Goal: Task Accomplishment & Management: Use online tool/utility

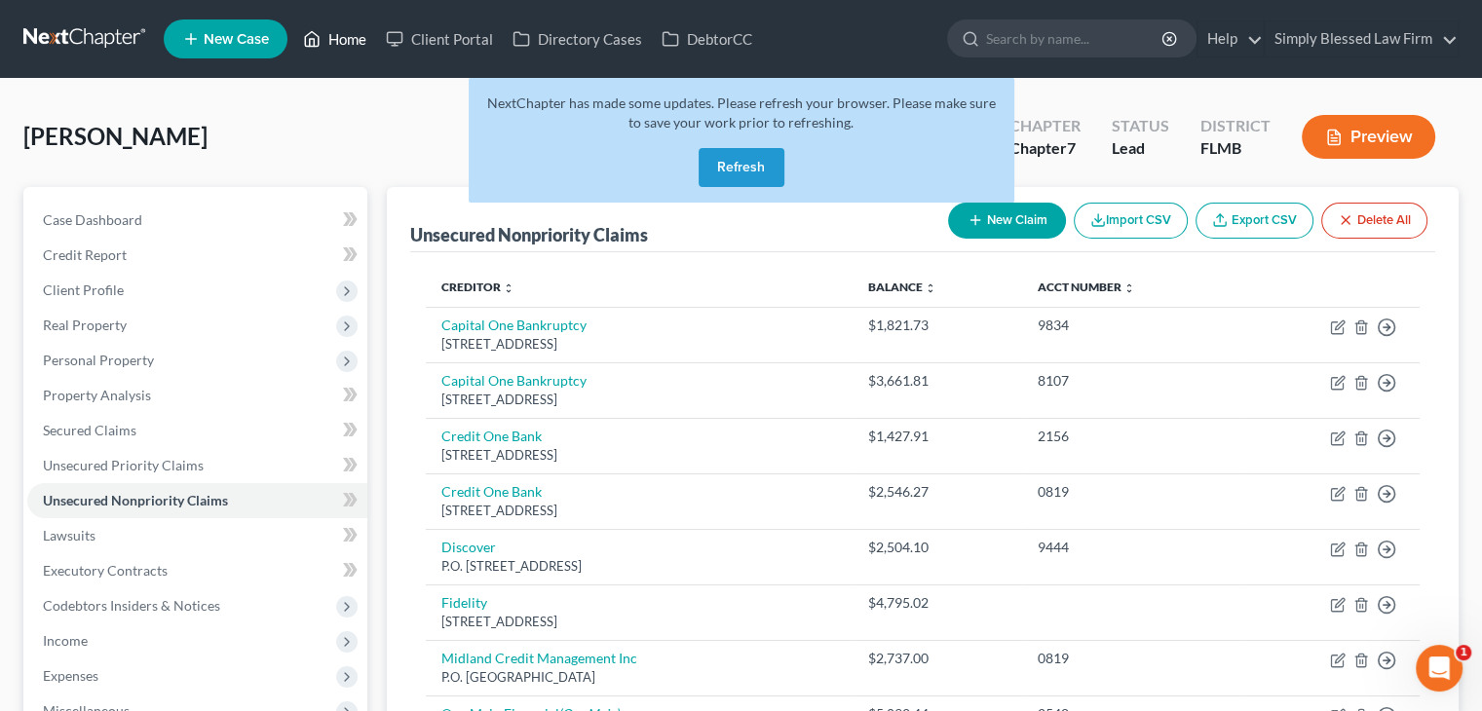
click at [327, 39] on link "Home" at bounding box center [334, 38] width 83 height 35
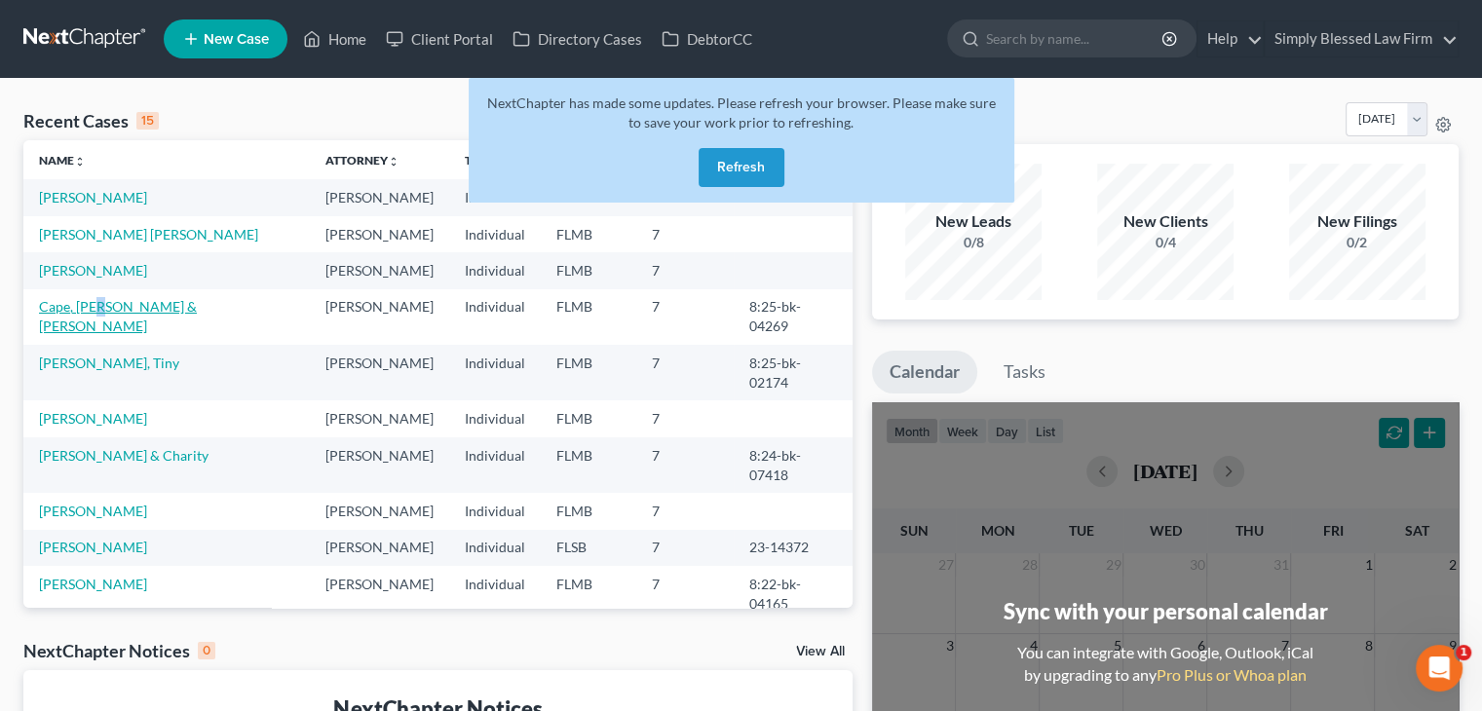
click at [109, 309] on td "Cape, [PERSON_NAME] & [PERSON_NAME]" at bounding box center [166, 317] width 286 height 56
click at [109, 309] on link "Cape, [PERSON_NAME] & [PERSON_NAME]" at bounding box center [118, 316] width 158 height 36
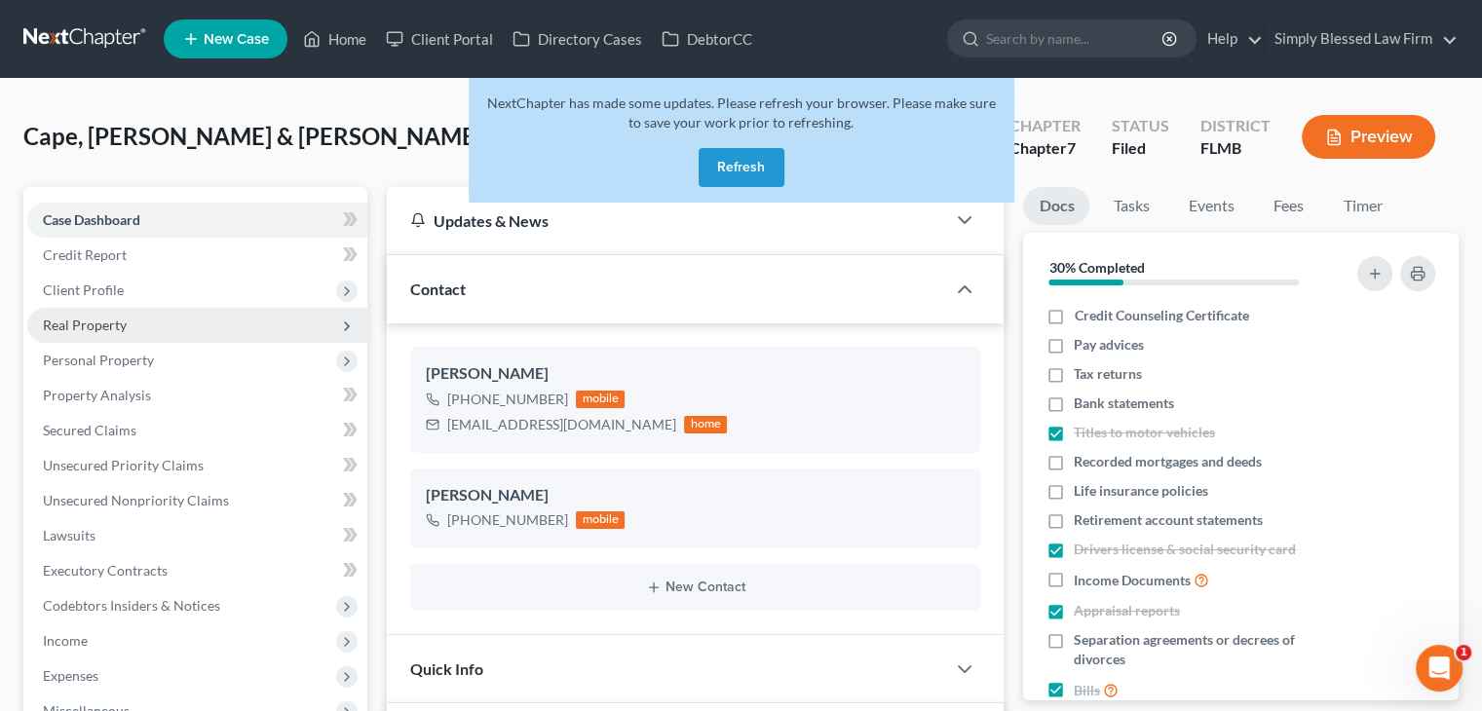
scroll to position [698, 0]
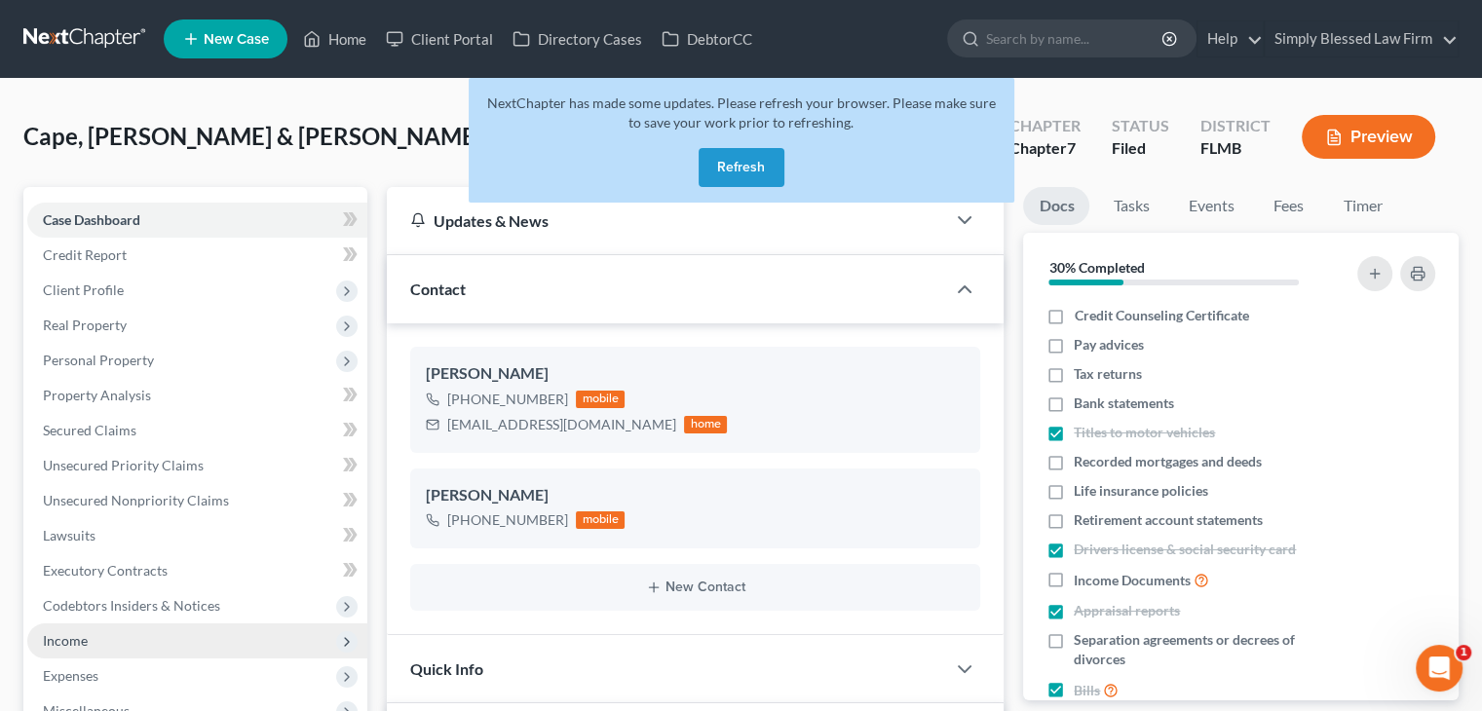
click at [187, 633] on span "Income" at bounding box center [197, 641] width 340 height 35
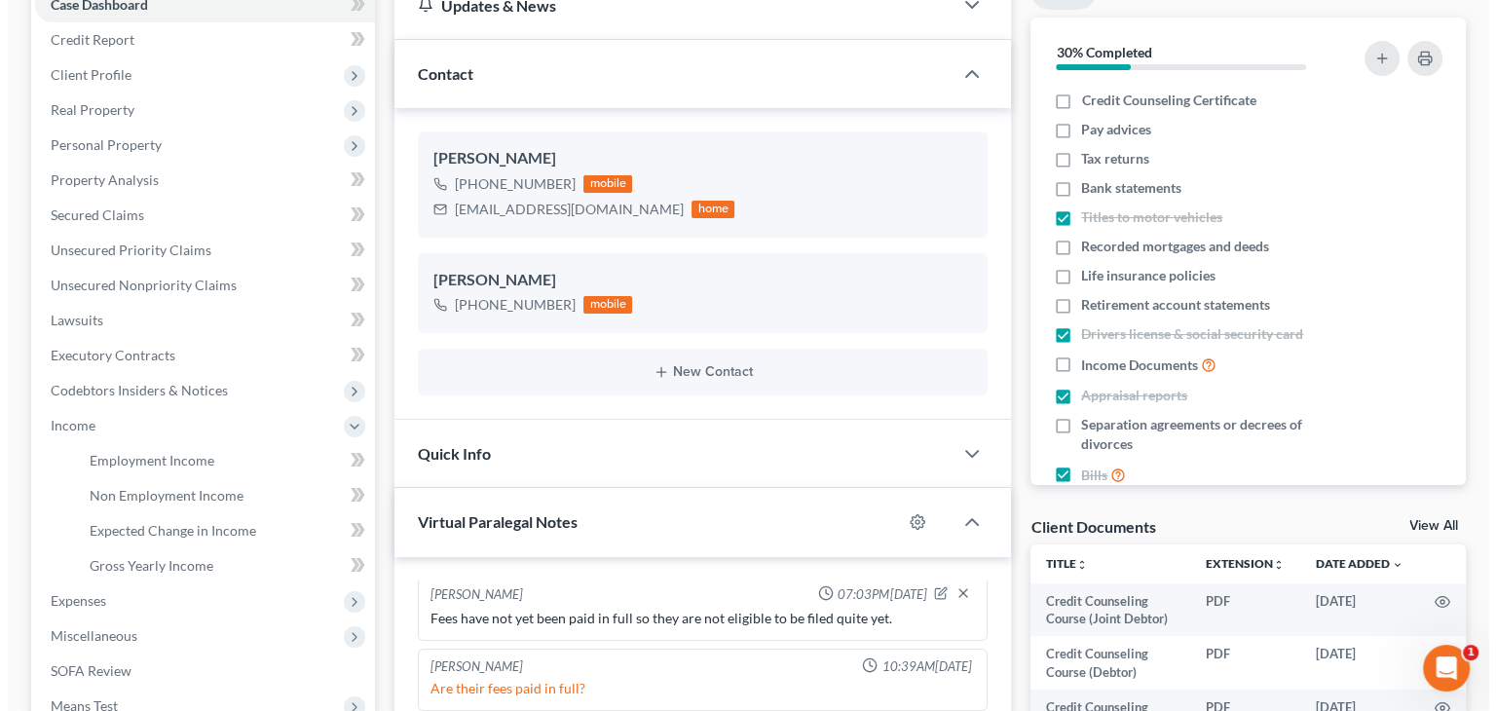
scroll to position [0, 0]
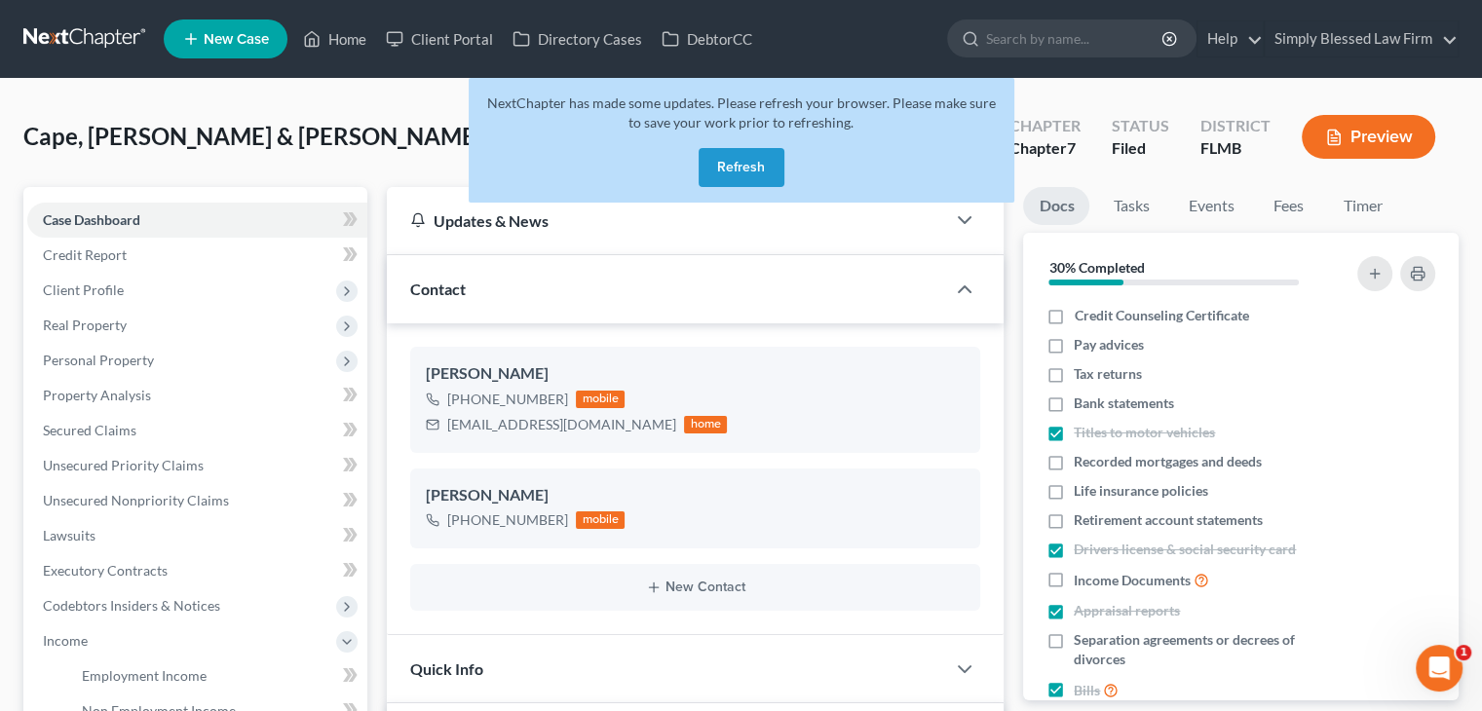
click at [1343, 125] on button "Preview" at bounding box center [1368, 137] width 133 height 44
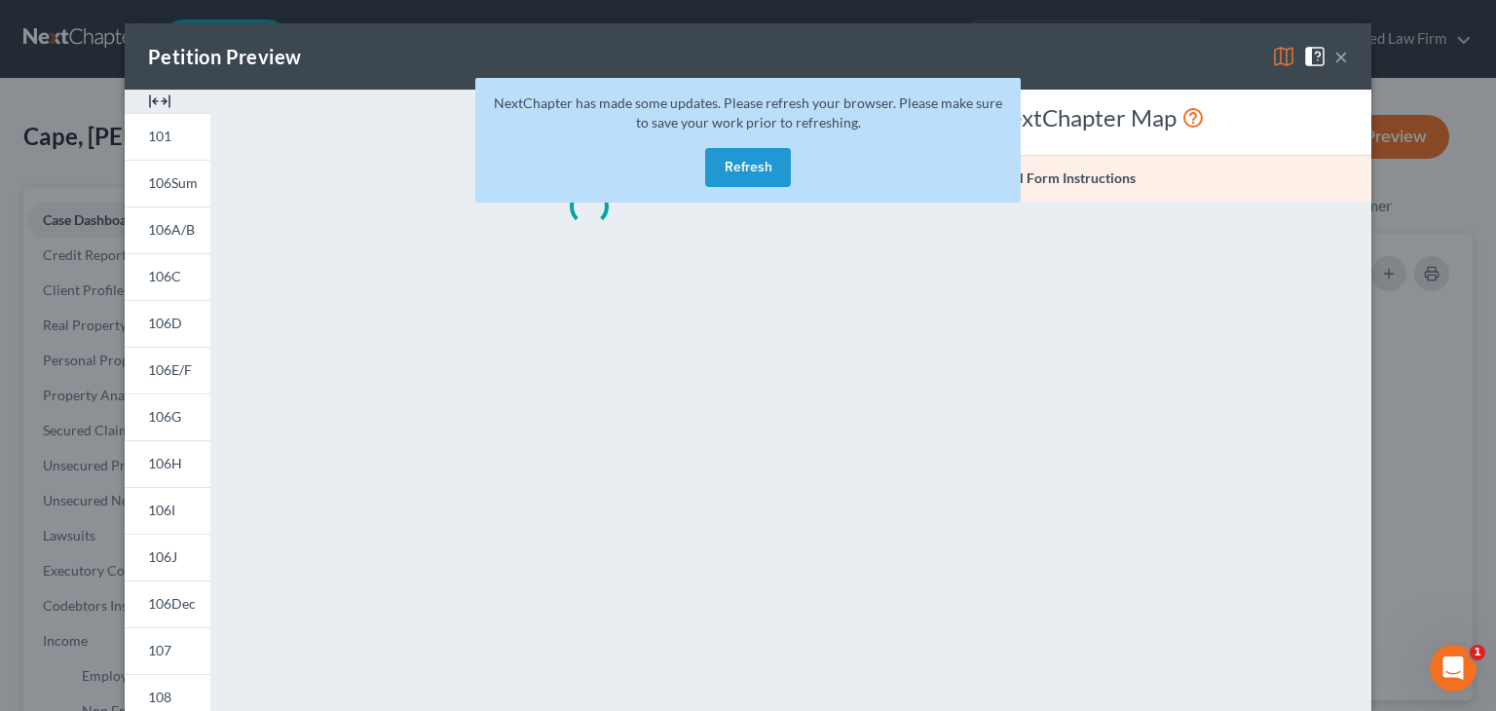
scroll to position [678, 0]
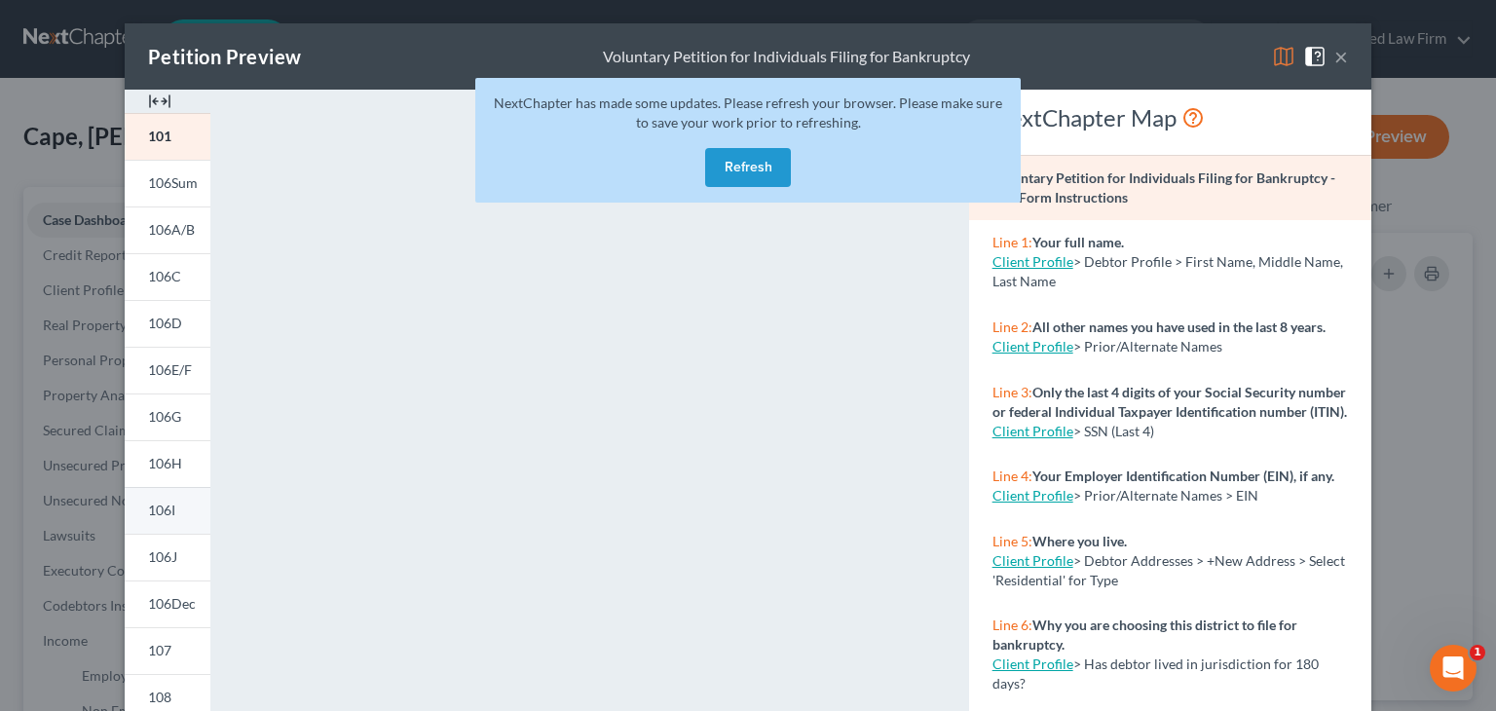
click at [166, 513] on span "106I" at bounding box center [161, 510] width 27 height 17
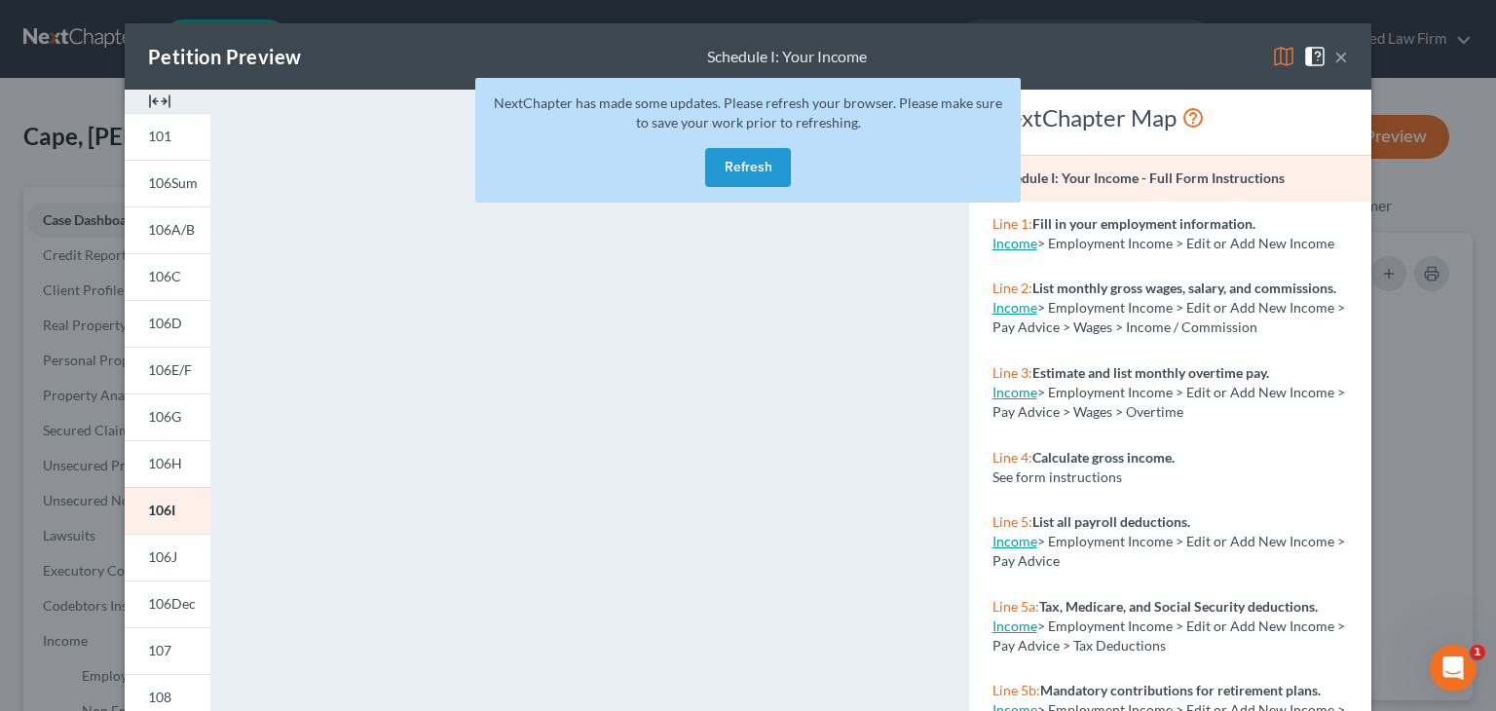
click at [868, 141] on div "NextChapter has made some updates. Please refresh your browser. Please make sur…" at bounding box center [748, 140] width 546 height 125
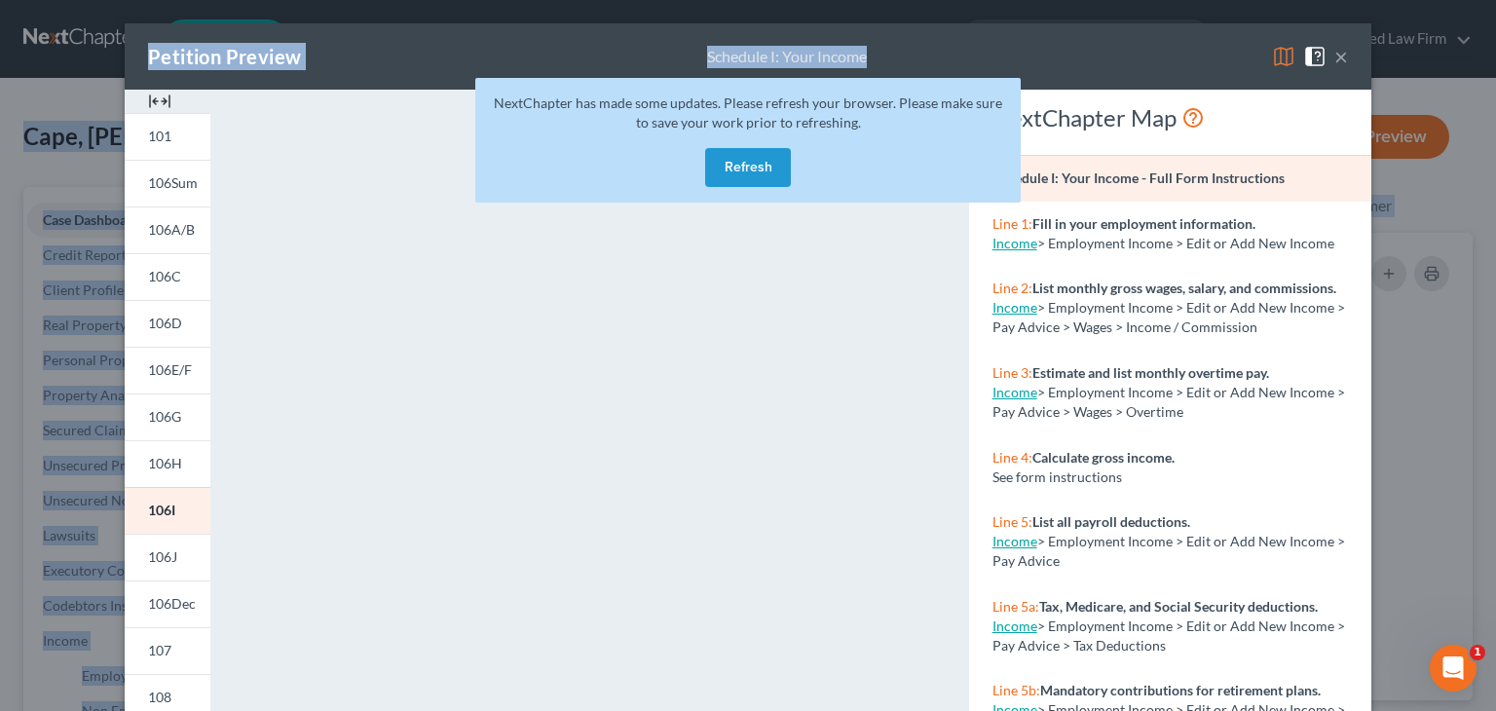
drag, startPoint x: 982, startPoint y: 40, endPoint x: 1015, endPoint y: 132, distance: 97.4
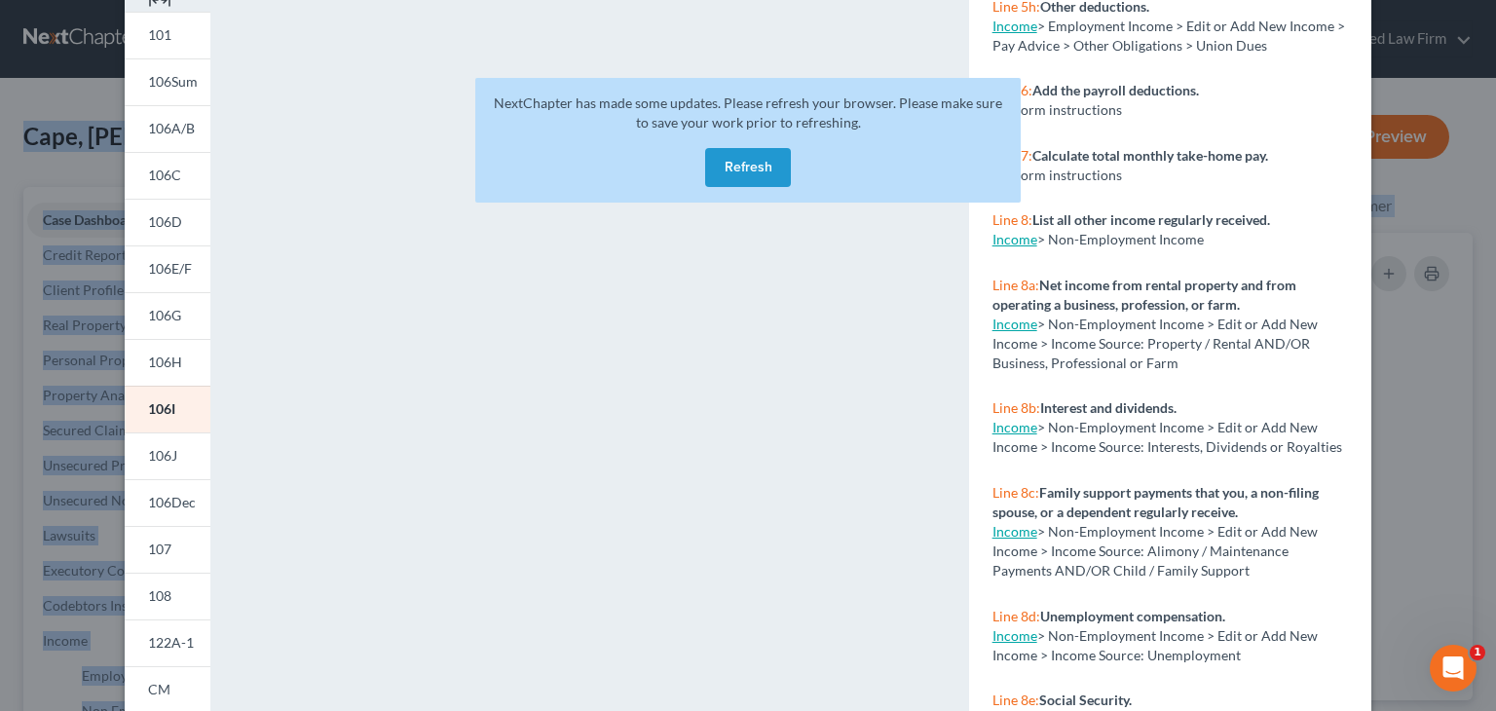
scroll to position [101, 0]
click at [165, 456] on span "106J" at bounding box center [162, 455] width 29 height 17
